Goal: Find specific page/section: Find specific page/section

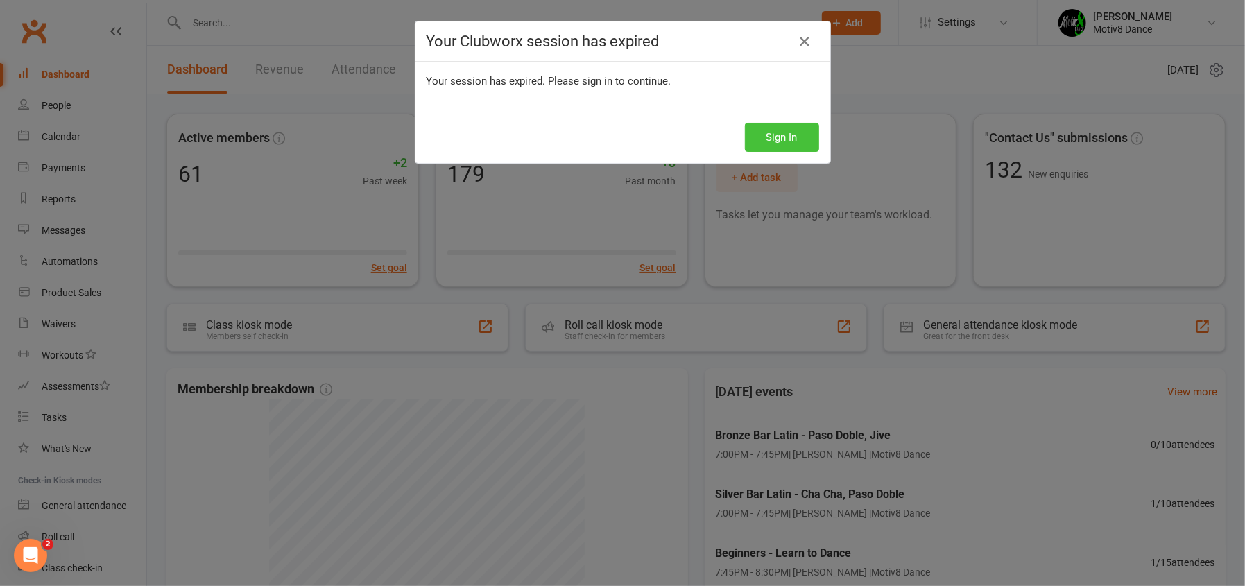
click at [799, 136] on button "Sign In" at bounding box center [782, 137] width 74 height 29
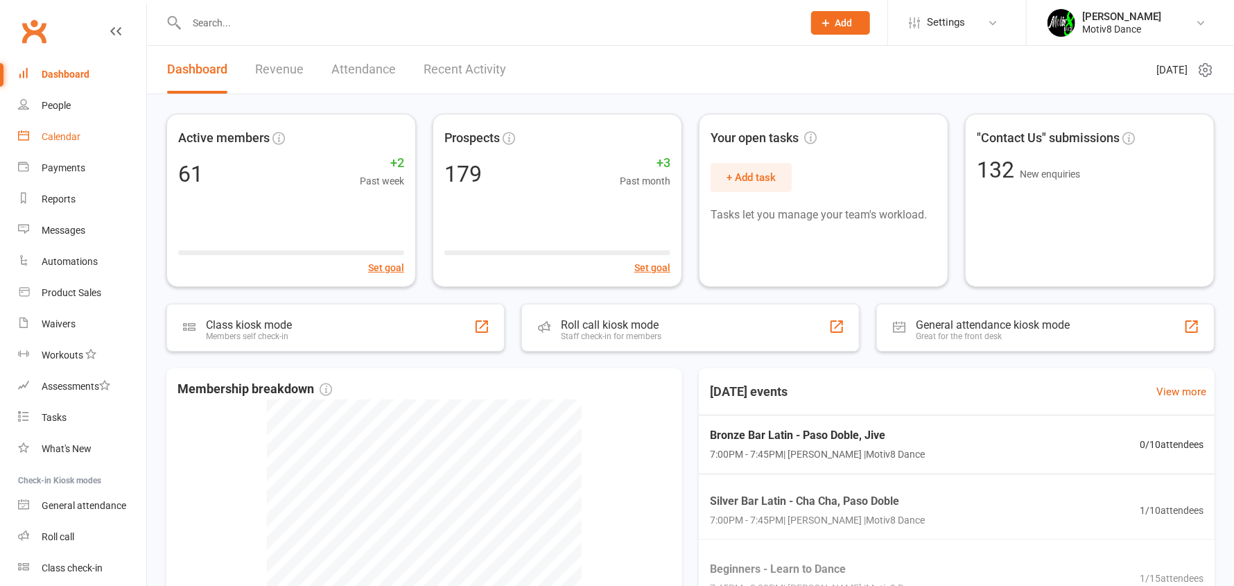
click at [80, 133] on link "Calendar" at bounding box center [82, 136] width 128 height 31
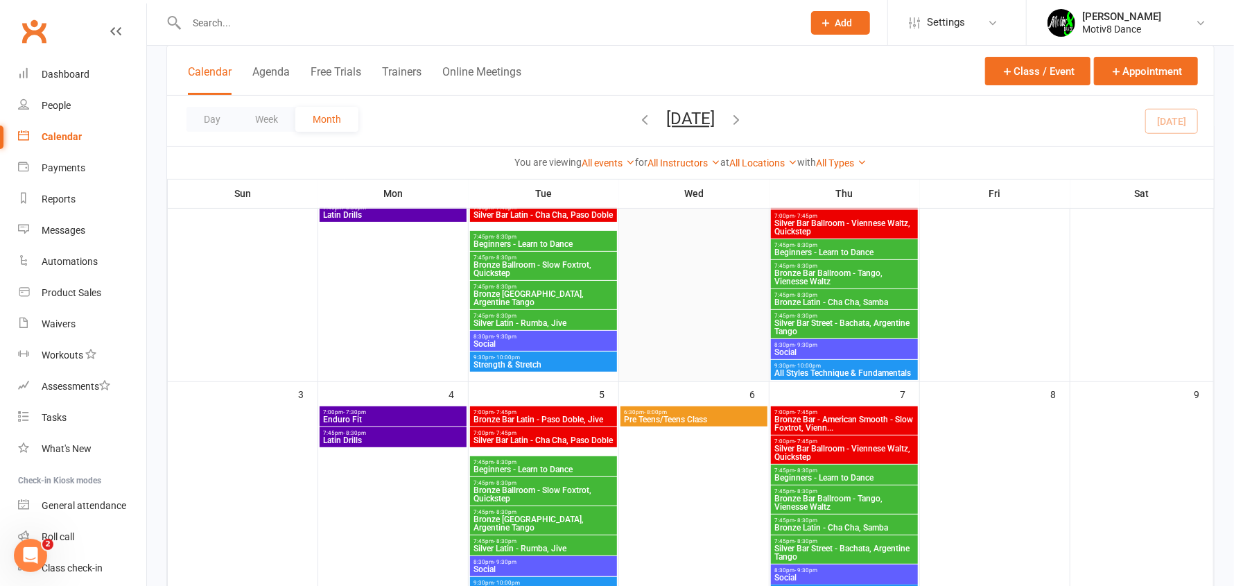
scroll to position [69, 0]
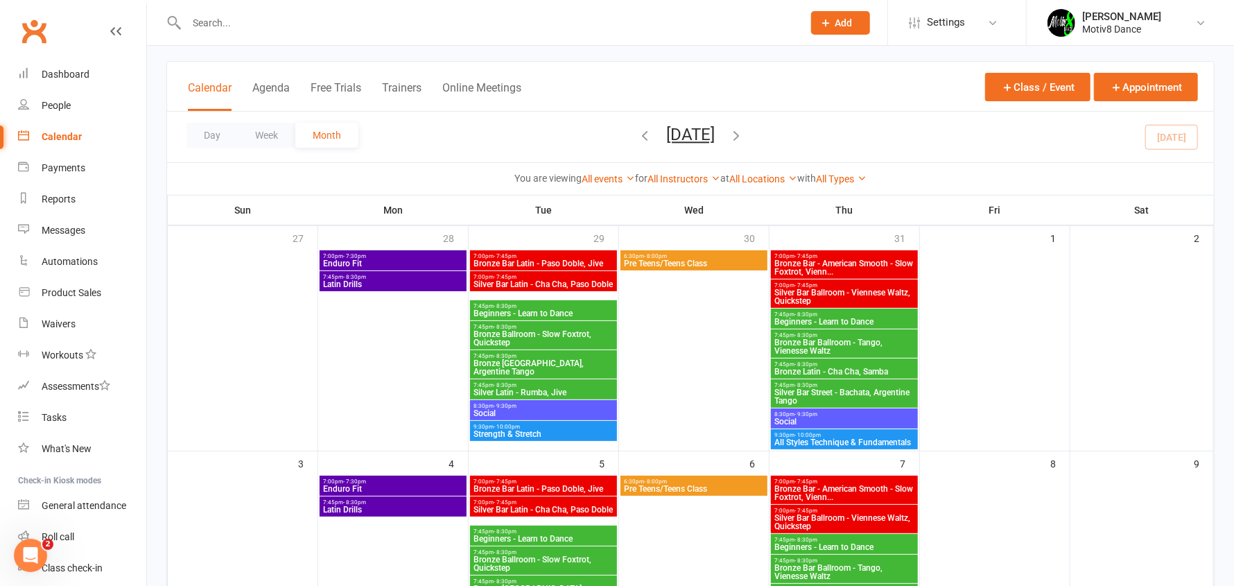
click at [816, 367] on span "Bronze Latin - Cha Cha, Samba" at bounding box center [844, 371] width 141 height 8
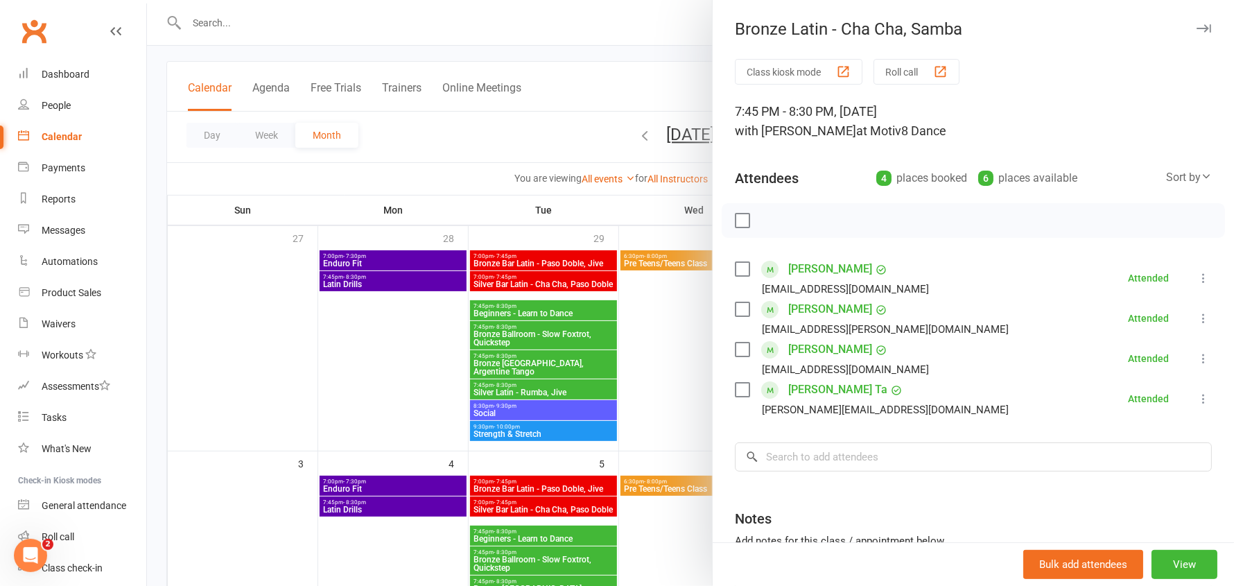
click at [1197, 26] on icon "button" at bounding box center [1204, 28] width 15 height 8
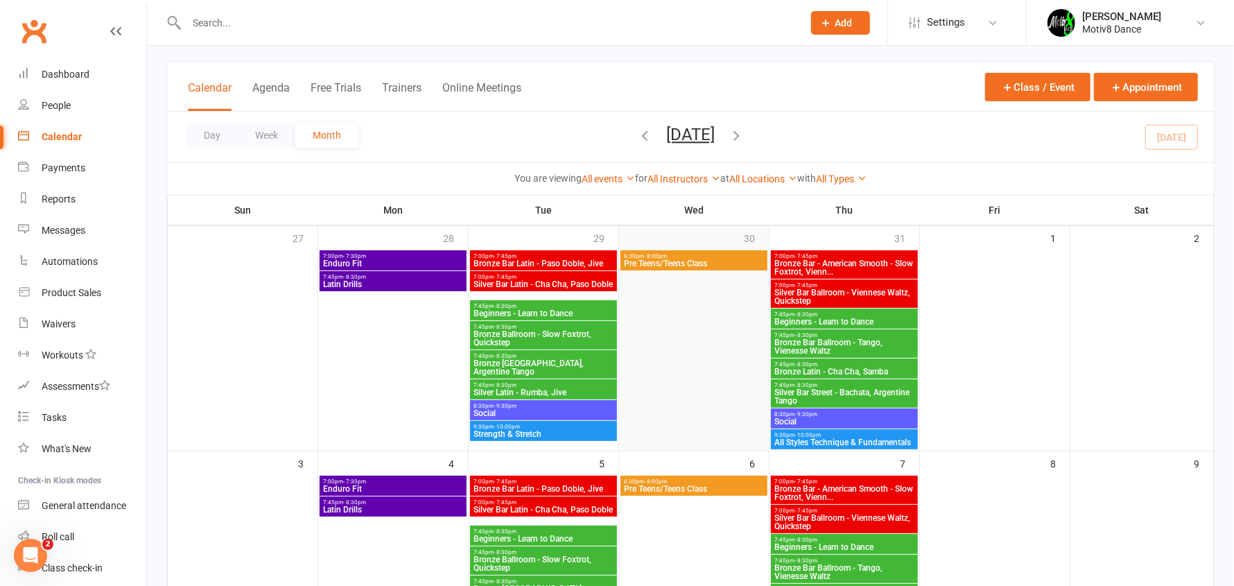
scroll to position [0, 0]
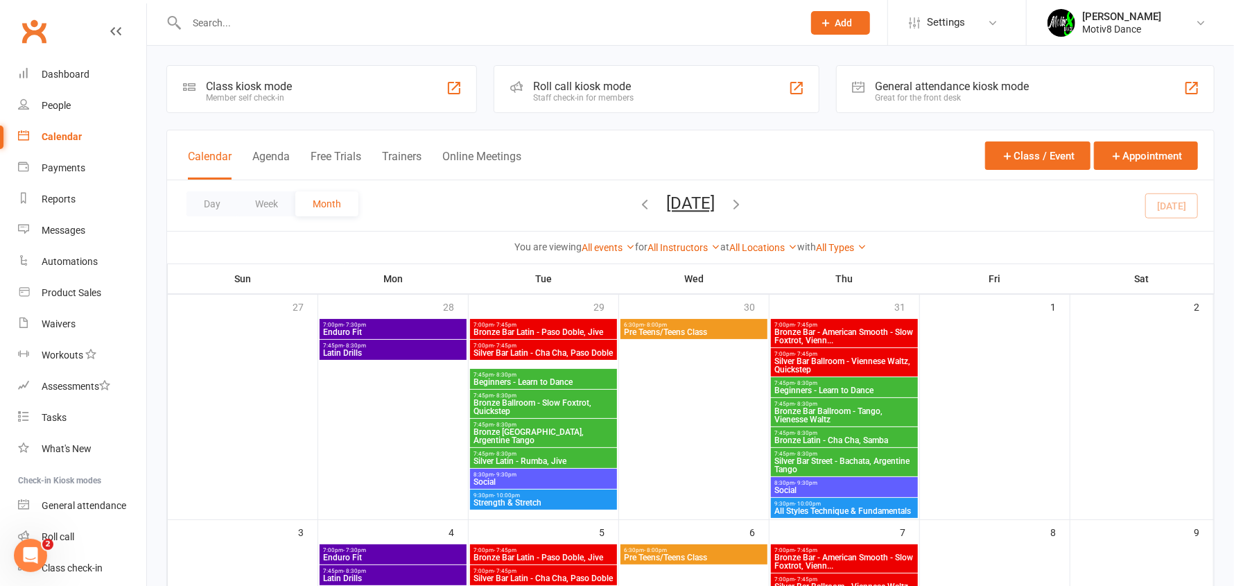
click at [637, 209] on icon "button" at bounding box center [644, 203] width 15 height 15
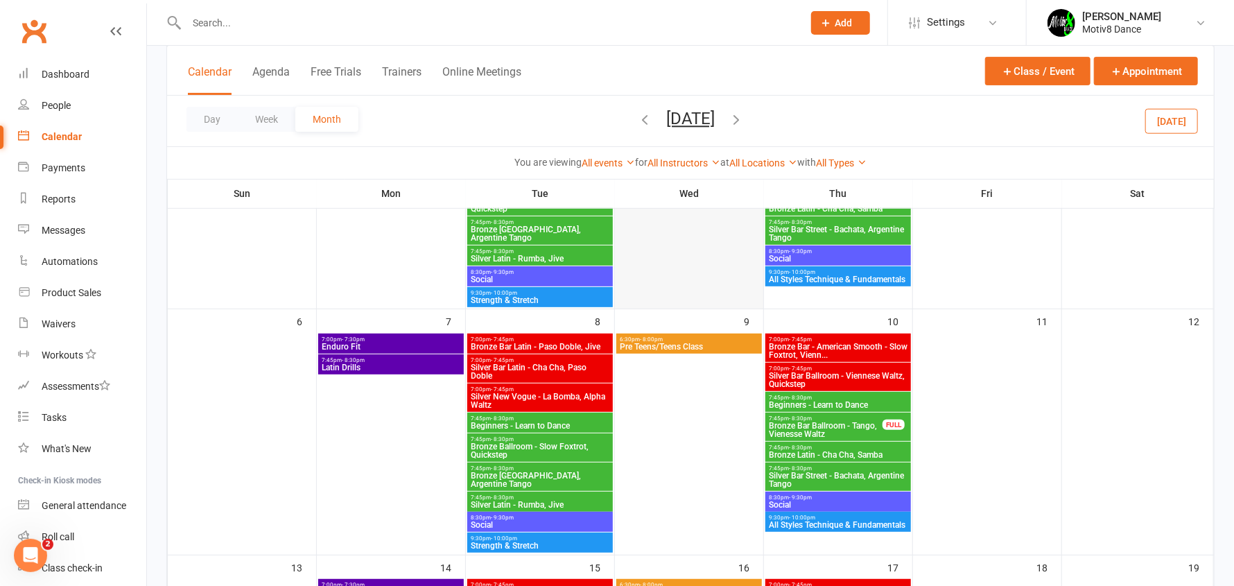
scroll to position [277, 0]
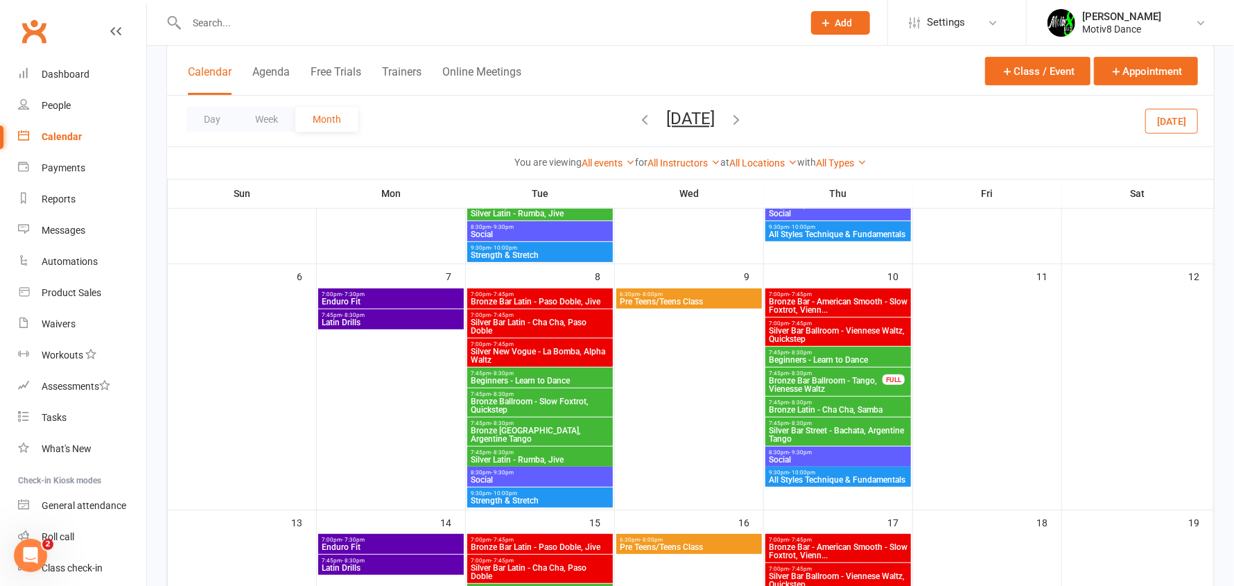
click at [834, 406] on span "Bronze Latin - Cha Cha, Samba" at bounding box center [838, 410] width 140 height 8
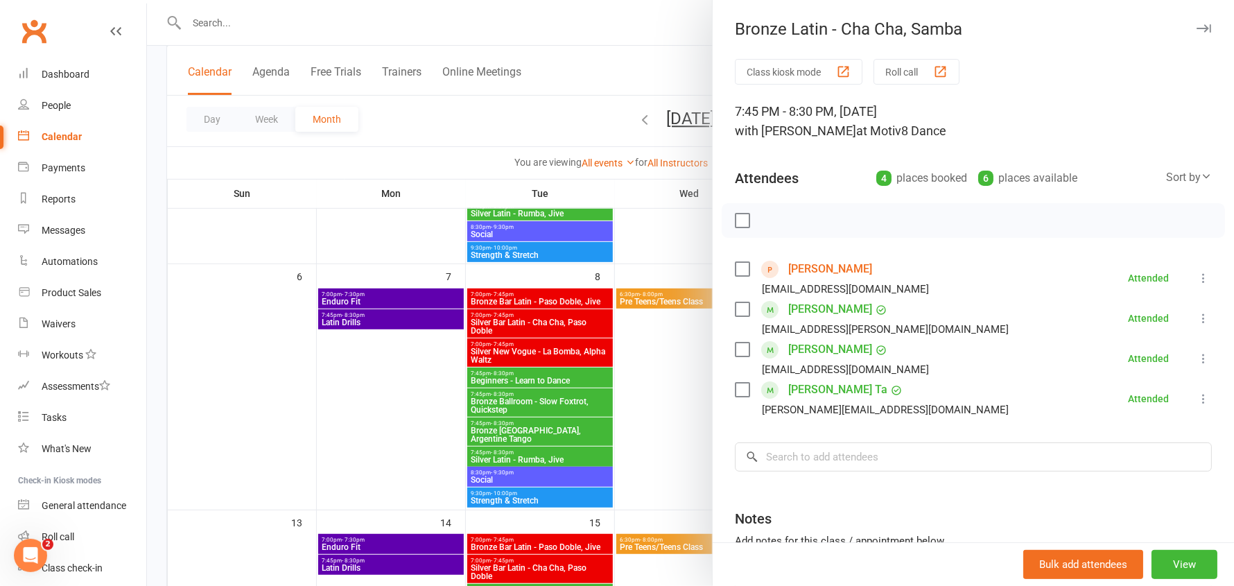
click at [1195, 21] on button "button" at bounding box center [1203, 28] width 17 height 17
